Goal: Task Accomplishment & Management: Manage account settings

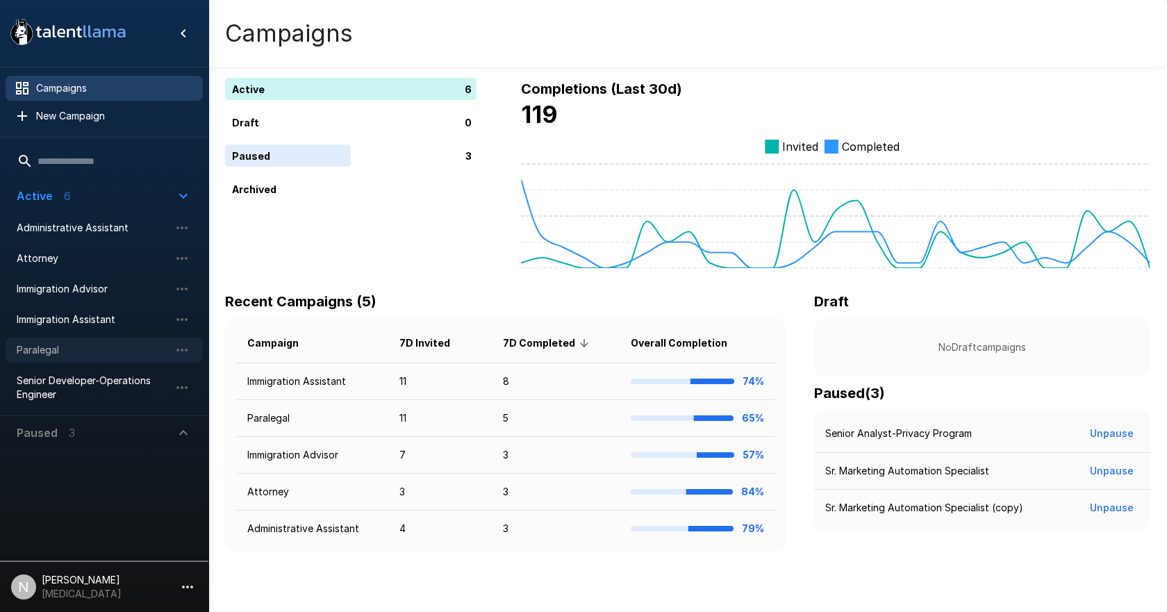
click at [65, 347] on span "Paralegal" at bounding box center [93, 350] width 153 height 14
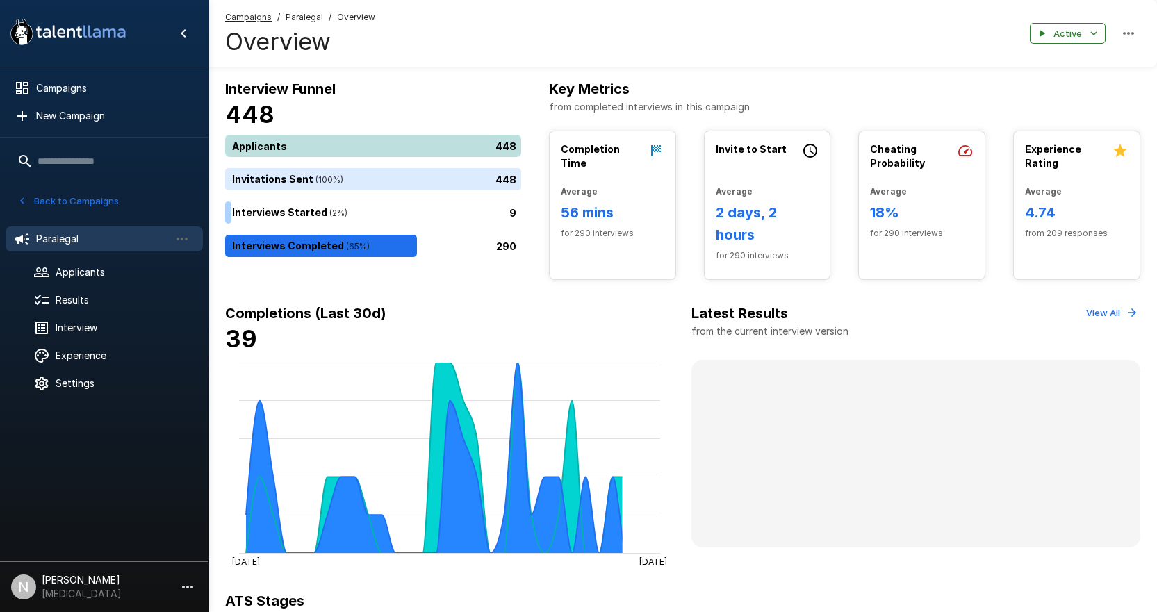
click at [355, 148] on div "448" at bounding box center [376, 146] width 302 height 22
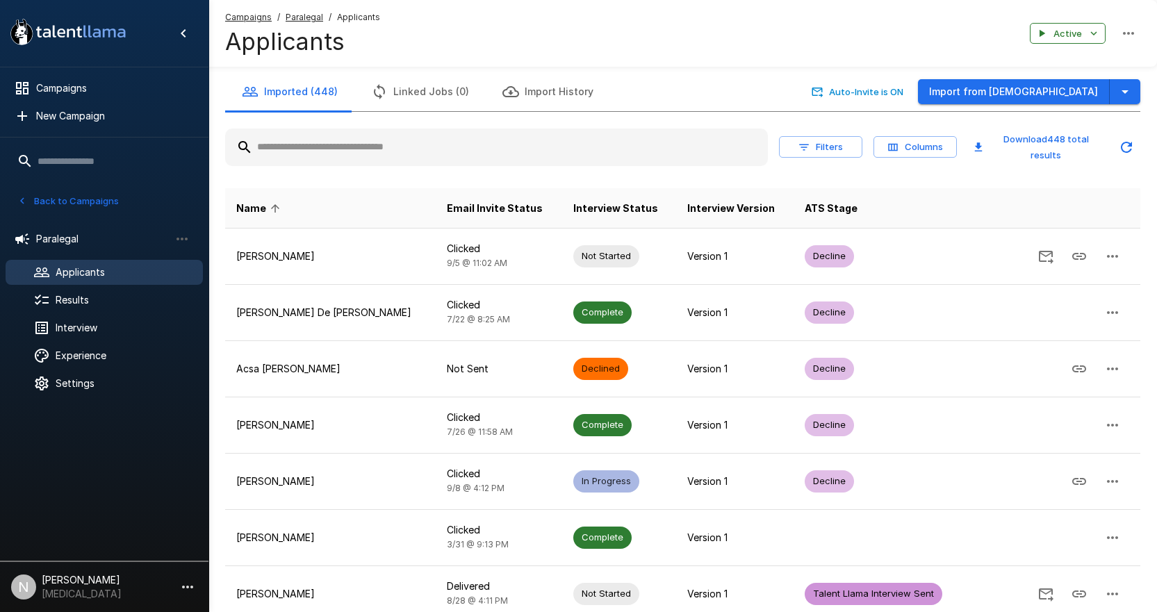
click at [452, 144] on input "text" at bounding box center [496, 147] width 543 height 25
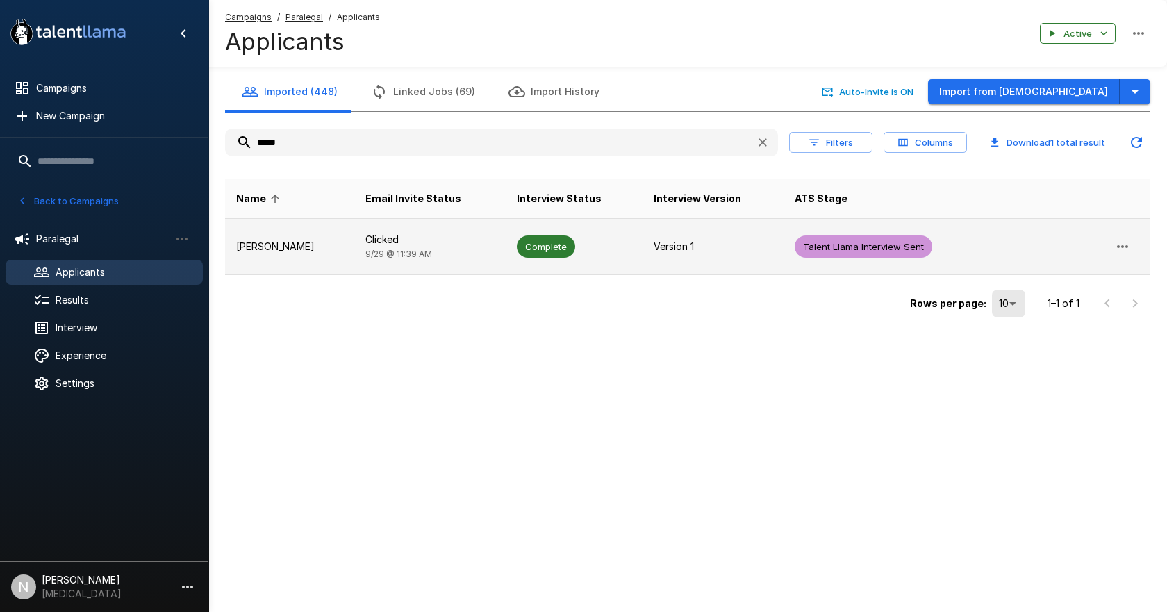
type input "*****"
click at [288, 243] on p "[PERSON_NAME]" at bounding box center [289, 247] width 107 height 14
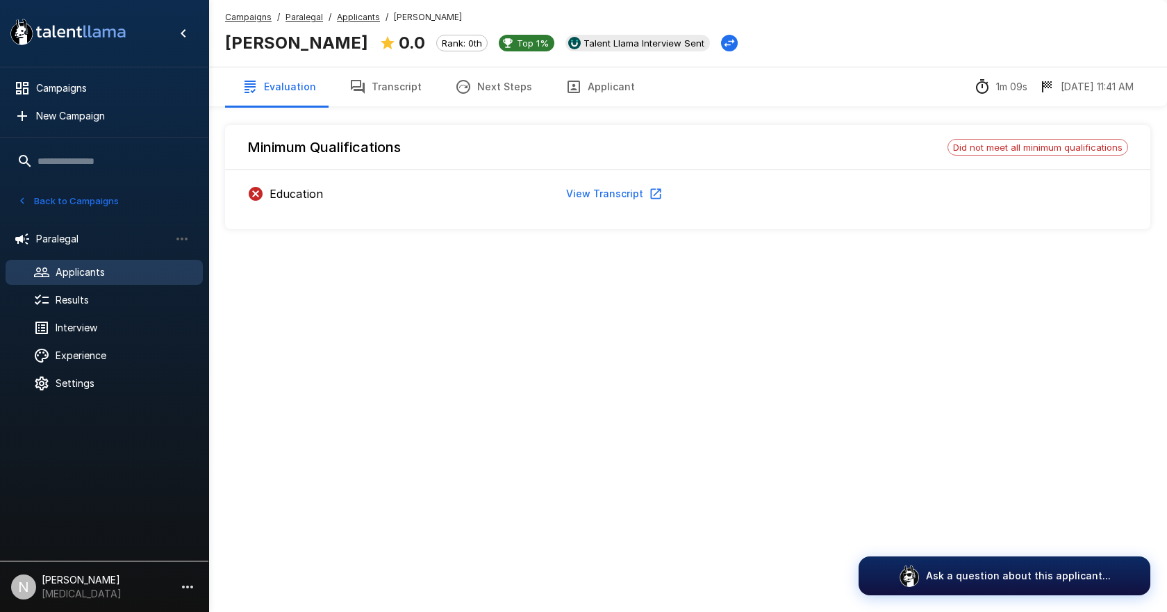
click at [600, 197] on button "View Transcript" at bounding box center [613, 194] width 105 height 26
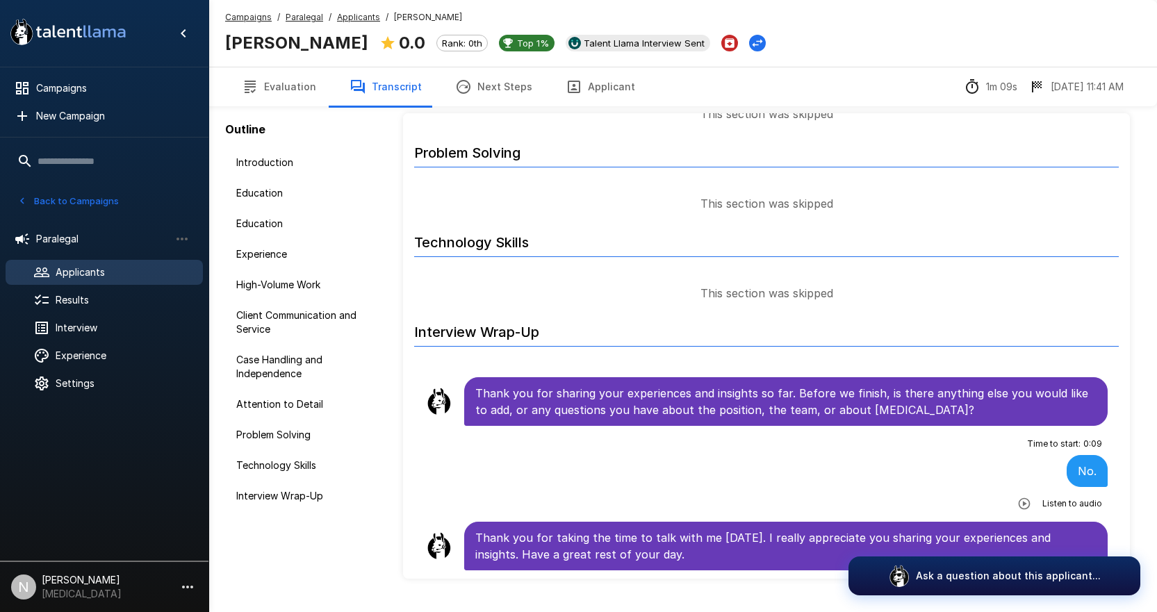
scroll to position [72, 0]
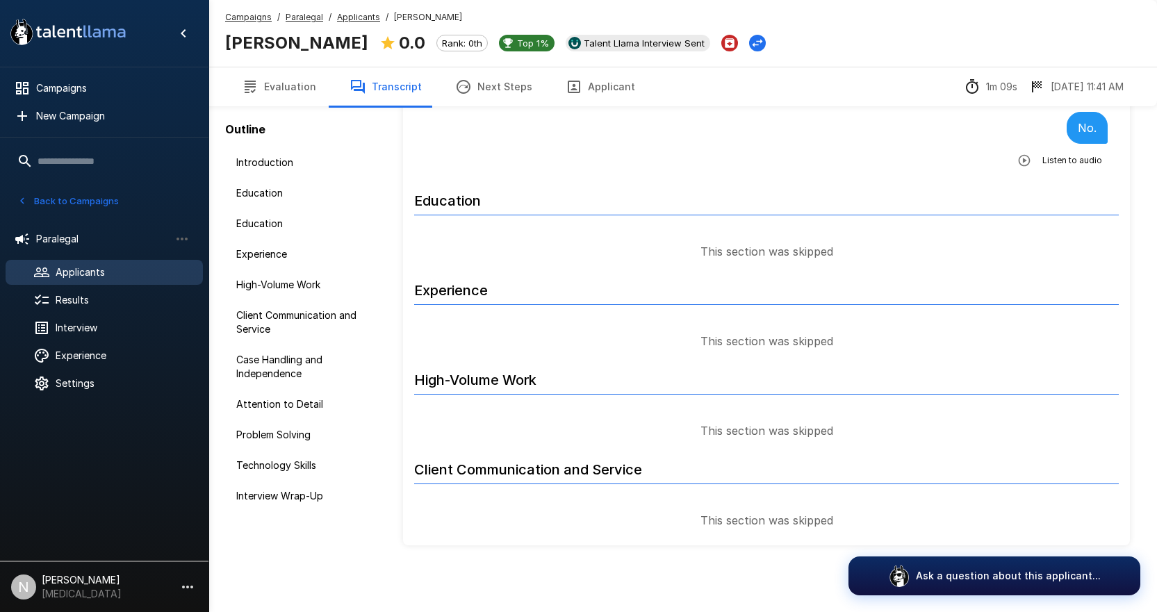
scroll to position [472, 0]
